Goal: Information Seeking & Learning: Learn about a topic

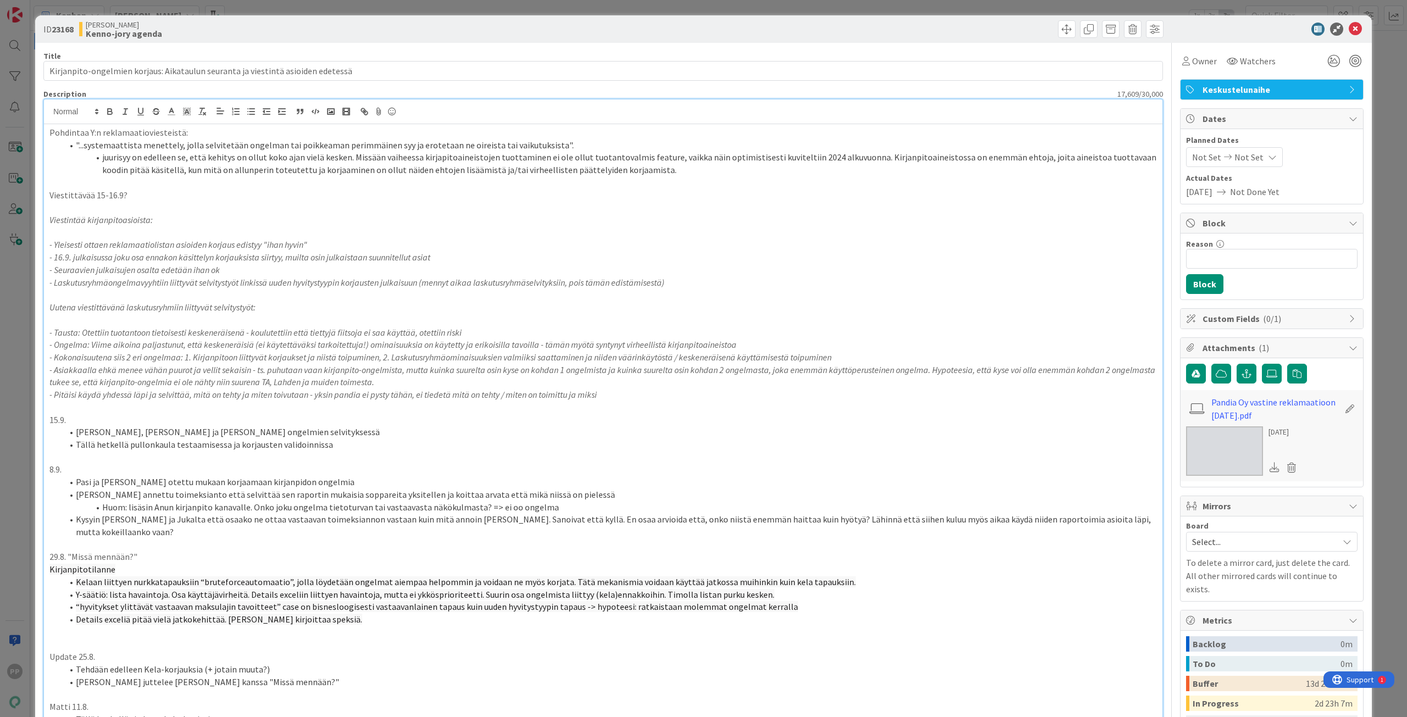
scroll to position [91, 0]
click at [27, 133] on div "ID 23168 [PERSON_NAME]-jory agenda Title 80 / 128 Kirjanpito-ongelmien korjaus:…" at bounding box center [703, 358] width 1407 height 717
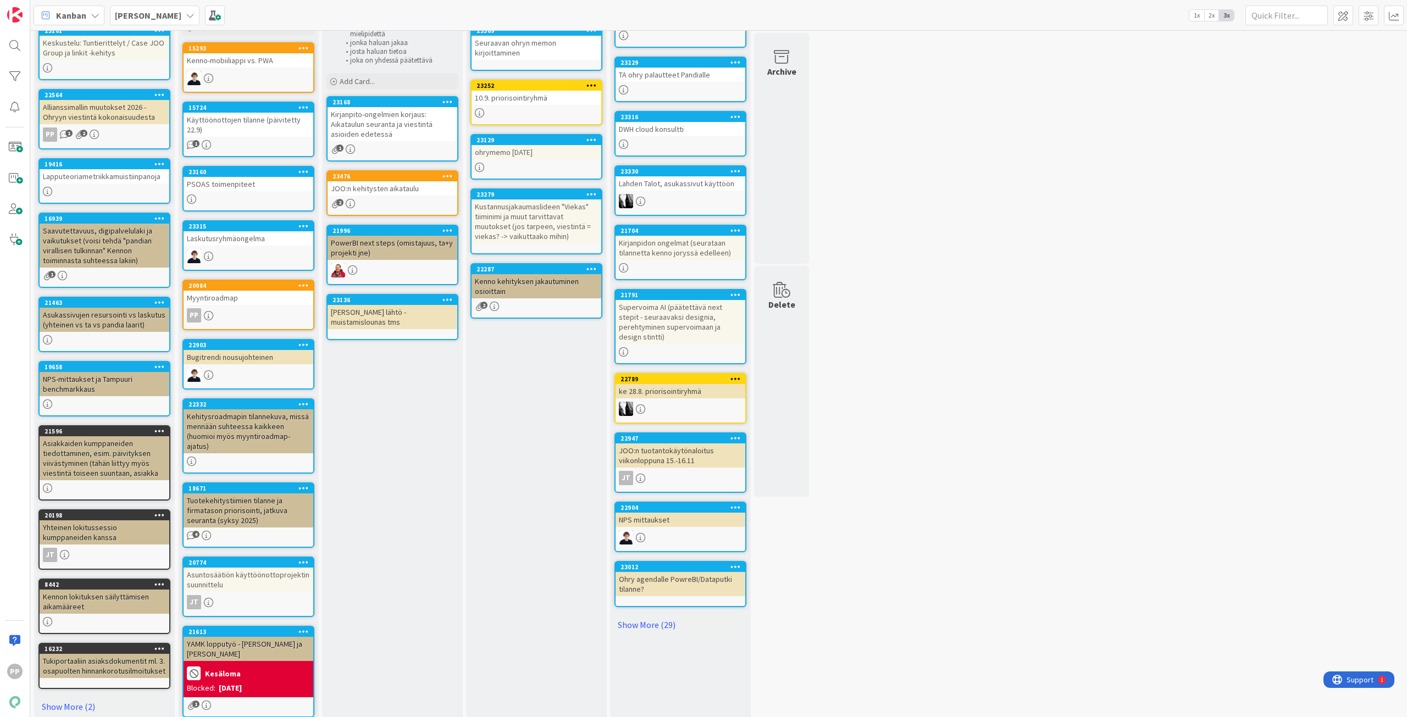
click at [392, 456] on div "Kenno-jory agenda Kenno-joryssa käsiteltävät laput. Jokaisen lapun kohdalla käy…" at bounding box center [392, 399] width 141 height 883
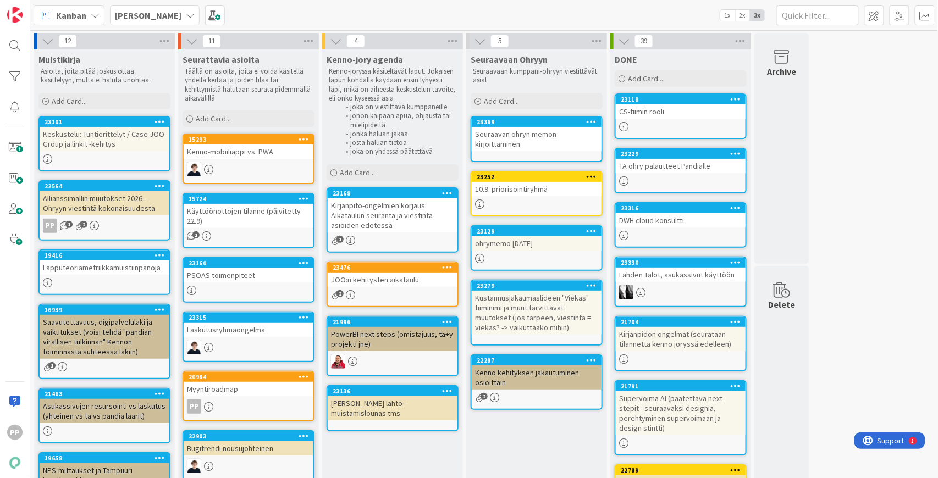
click at [352, 278] on div "JOO:n kehitysten aikataulu" at bounding box center [393, 280] width 130 height 14
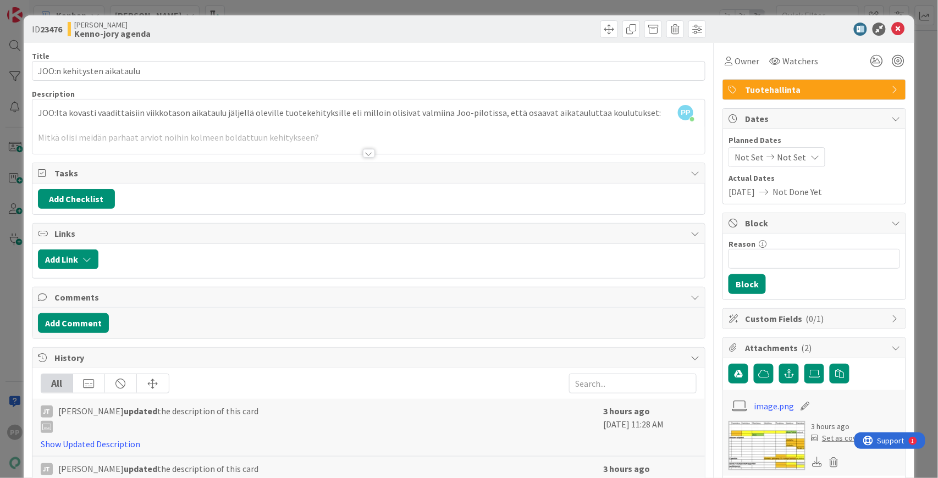
click at [310, 145] on div at bounding box center [368, 140] width 673 height 28
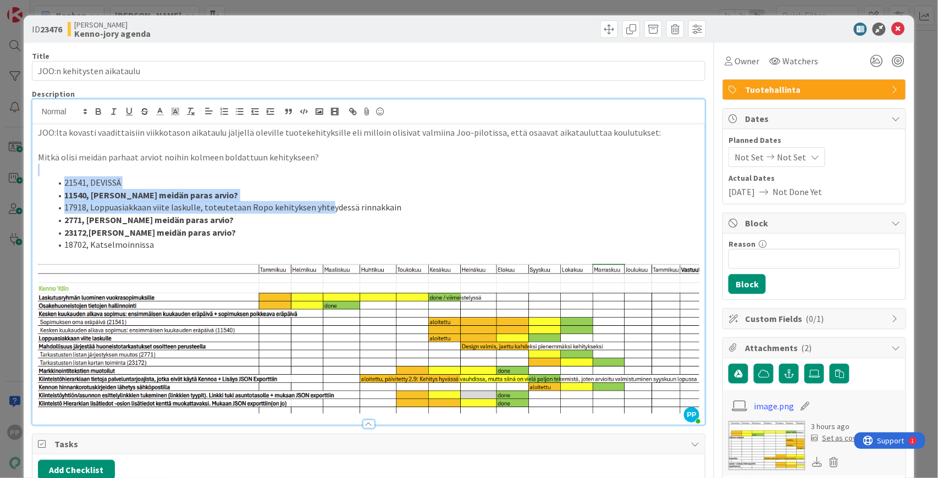
drag, startPoint x: 308, startPoint y: 159, endPoint x: 327, endPoint y: 210, distance: 54.1
click at [327, 210] on div "JOO:lta kovasti vaadittaisiin viikkotason aikataulu jäljellä oleville tuotekehi…" at bounding box center [368, 274] width 673 height 301
click at [327, 210] on li "17918, Loppuasiakkaan viite laskulle, toteutetaan Ropo kehityksen yhteydessä ri…" at bounding box center [375, 207] width 649 height 13
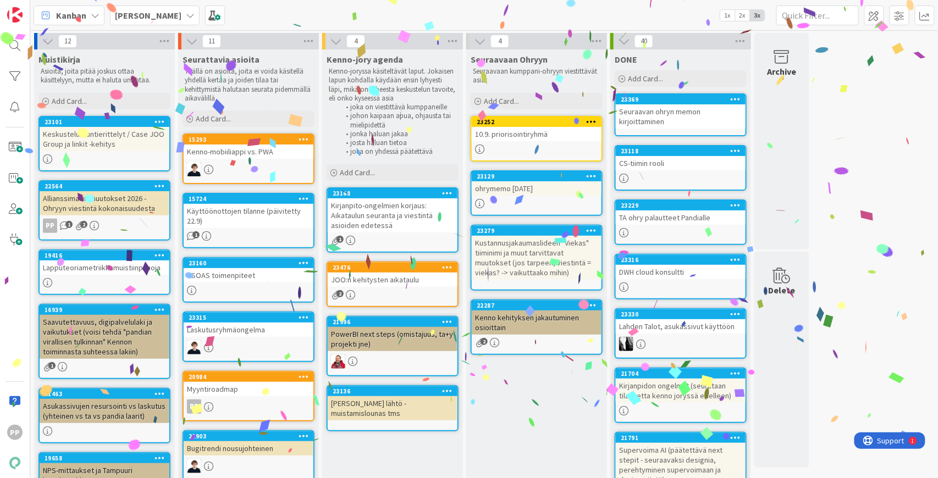
drag, startPoint x: 536, startPoint y: 447, endPoint x: 506, endPoint y: 397, distance: 58.9
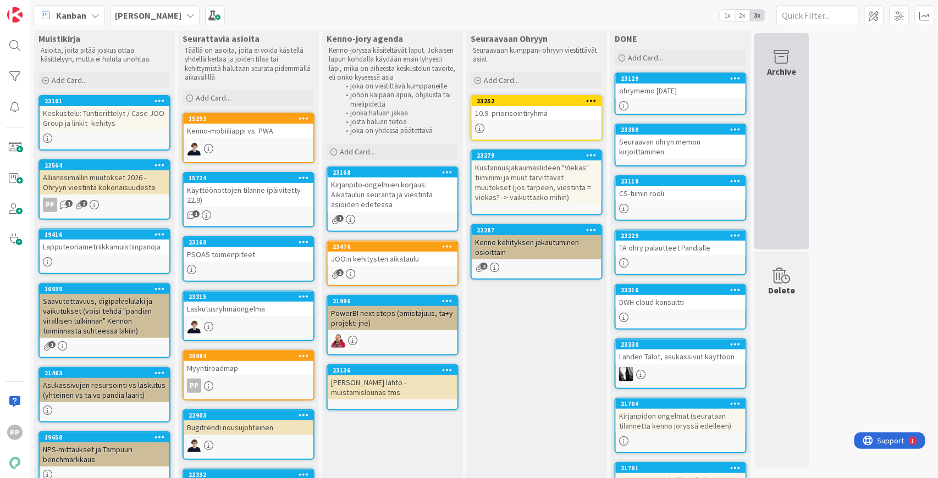
scroll to position [36, 0]
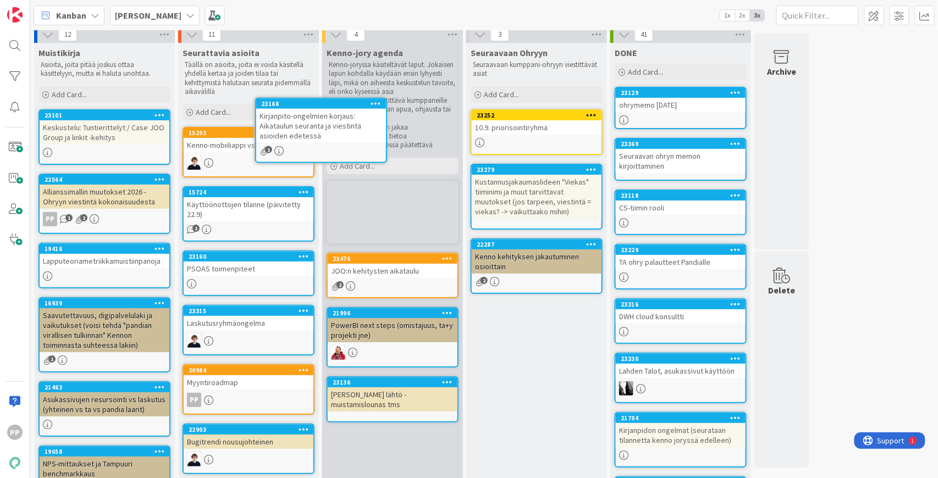
scroll to position [0, 0]
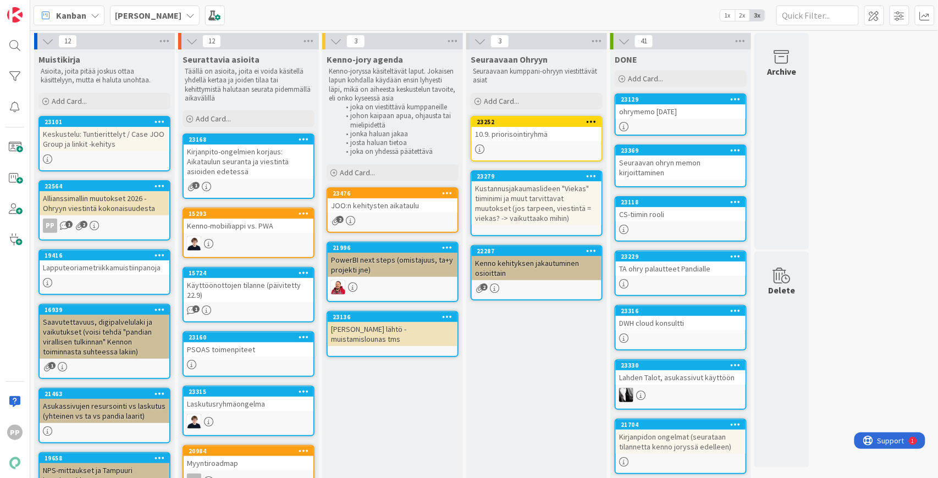
click at [395, 204] on div "JOO:n kehitysten aikataulu" at bounding box center [393, 205] width 130 height 14
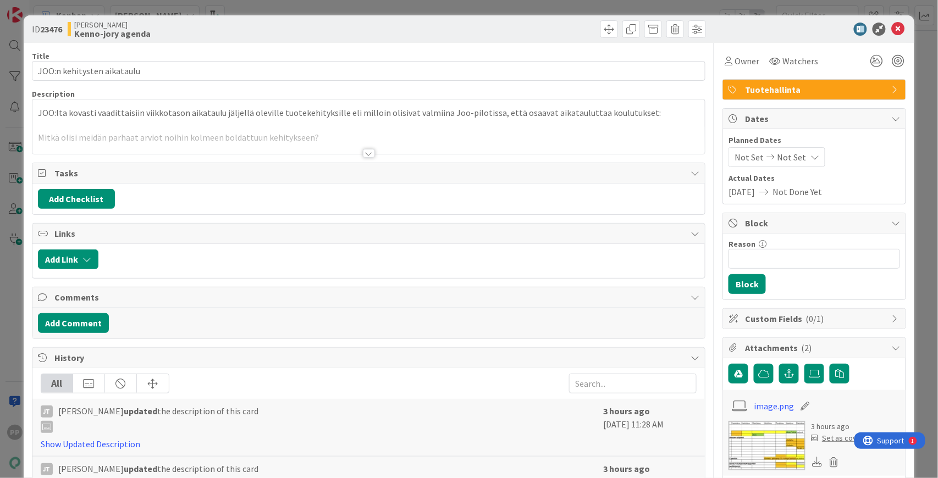
click at [387, 142] on div at bounding box center [368, 140] width 673 height 28
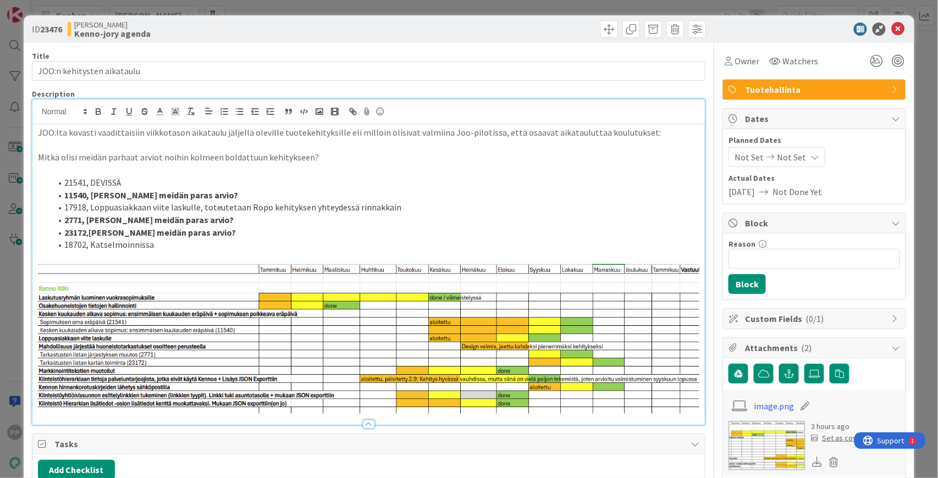
click at [408, 155] on p "Mitkä olisi meidän parhaat arviot noihin kolmeen boldattuun kehitykseen?" at bounding box center [369, 157] width 662 height 13
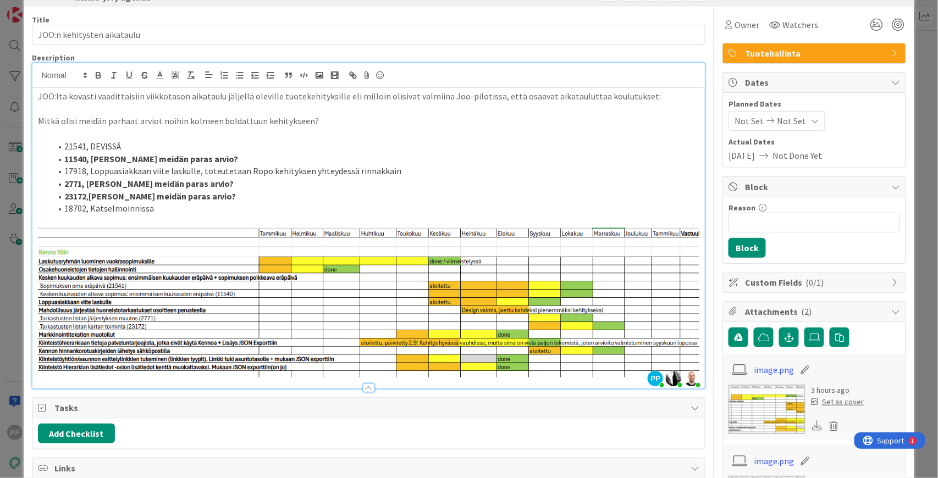
click at [258, 157] on li "11540, [PERSON_NAME] meidän paras arvio?" at bounding box center [375, 159] width 649 height 13
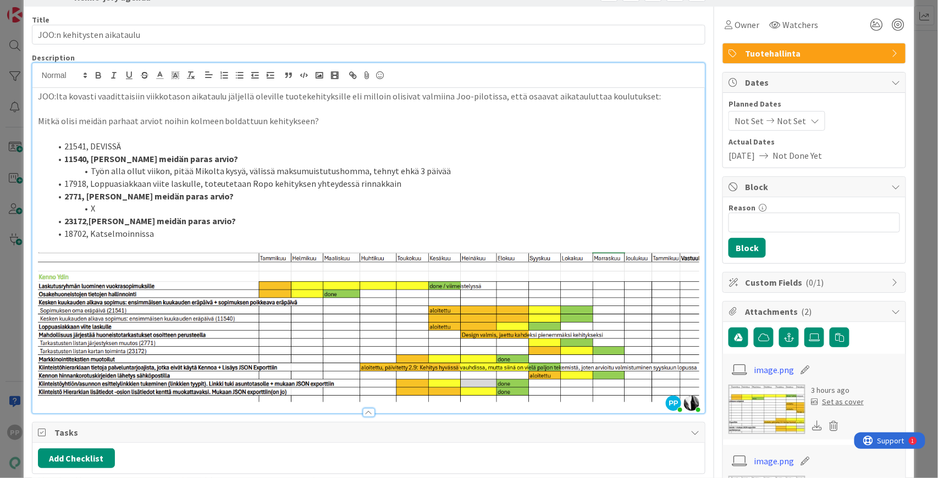
click at [234, 217] on li "23172 , [PERSON_NAME] meidän paras arvio?" at bounding box center [375, 221] width 649 height 13
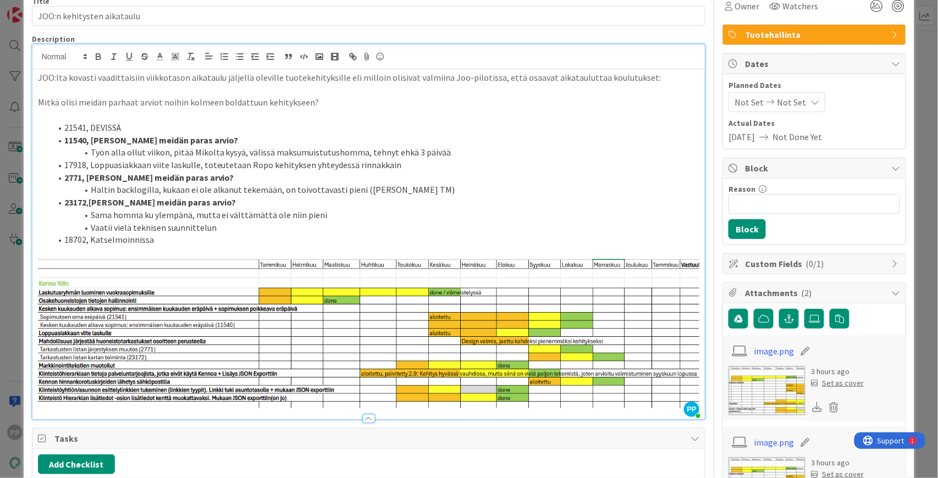
scroll to position [57, 0]
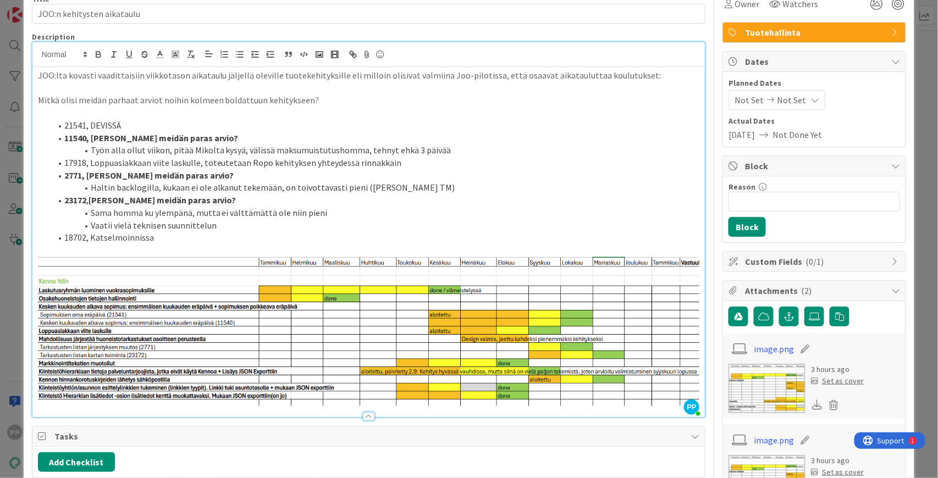
click at [416, 239] on li "18702, Katselmoinnissa" at bounding box center [375, 237] width 649 height 13
click at [456, 153] on li "Työn alla ollut viikon, pitää Mikolta kysyä, välissä maksumuistutushomma, tehny…" at bounding box center [375, 150] width 649 height 13
click at [411, 190] on li "Haltin backlogilla, kukaan ei ole alkanut tekemään, on toivottavasti pieni ([PE…" at bounding box center [375, 187] width 649 height 13
click at [279, 154] on li "Työn alla ollut viikon, pitää Mikolta kysyä, välissä maksumuistutushomma, tehny…" at bounding box center [375, 150] width 649 height 13
click at [461, 155] on li "Työn alla ollut viikon, pitää Mikolta kysyä, välissä maksumuistutushomma, tehny…" at bounding box center [375, 150] width 649 height 13
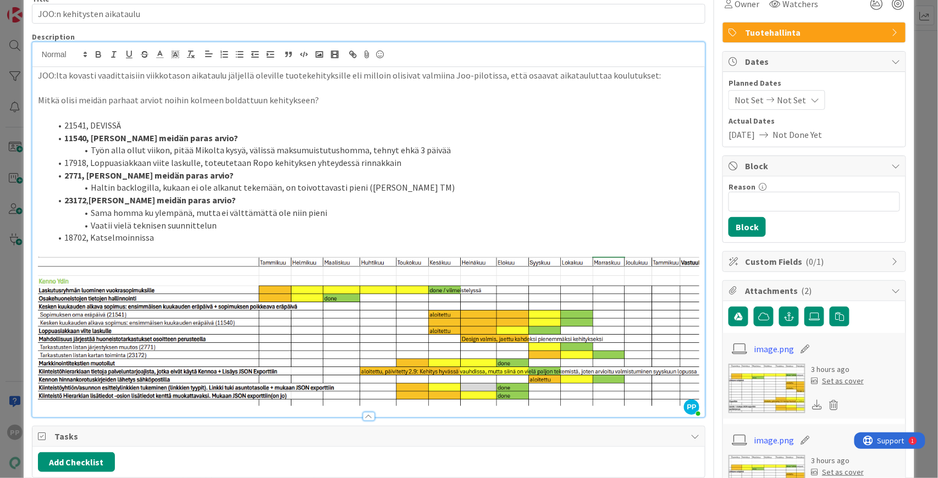
click at [921, 62] on div "ID 23476 [PERSON_NAME]-jory agenda Title 26 / 128 JOO:n kehitysten aikataulu De…" at bounding box center [469, 239] width 938 height 478
